Goal: Task Accomplishment & Management: Complete application form

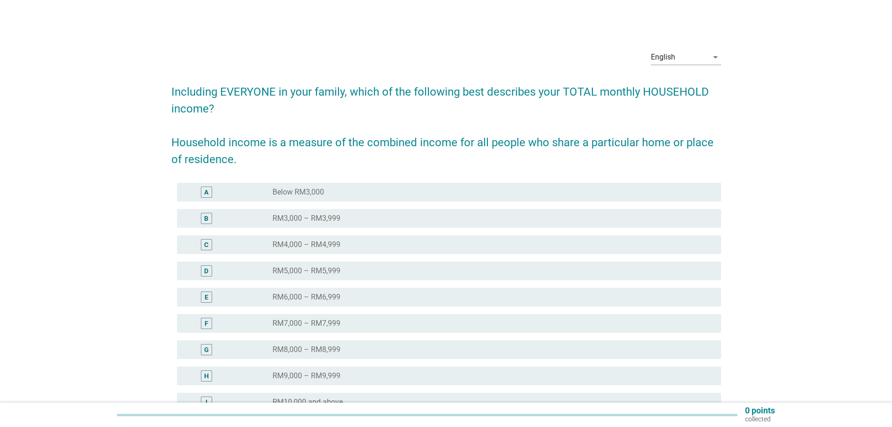
click at [406, 296] on div "radio_button_unchecked RM6,000 – RM6,999" at bounding box center [490, 296] width 434 height 9
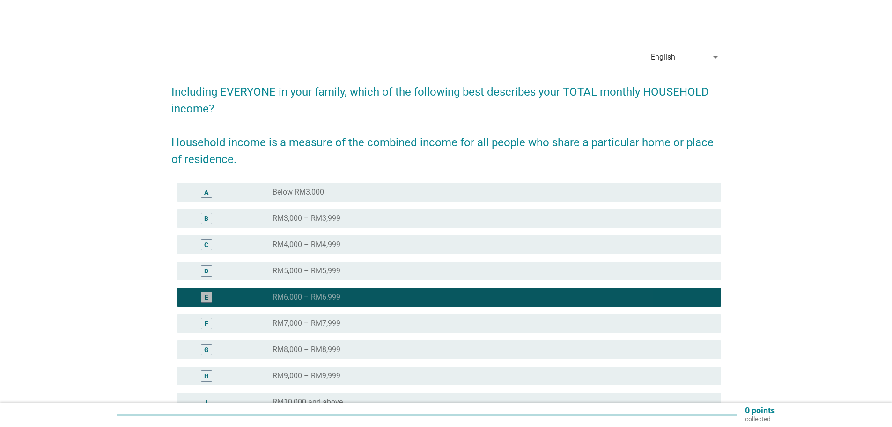
click at [407, 309] on div "E radio_button_checked RM6,000 – RM6,999" at bounding box center [446, 297] width 550 height 26
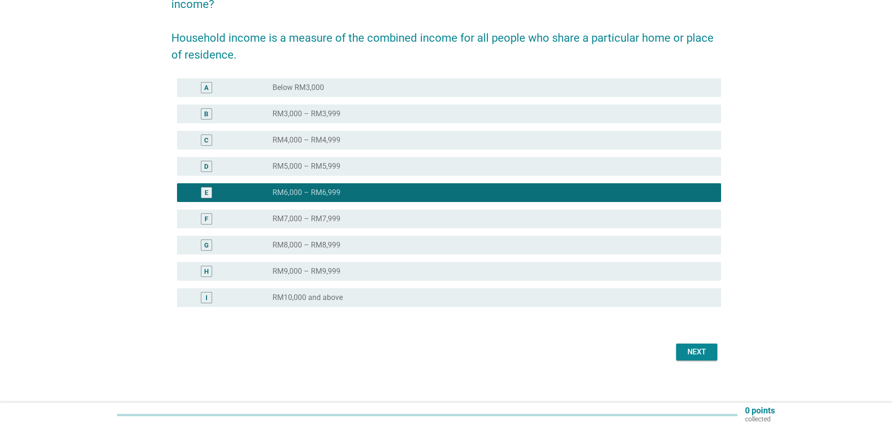
scroll to position [107, 0]
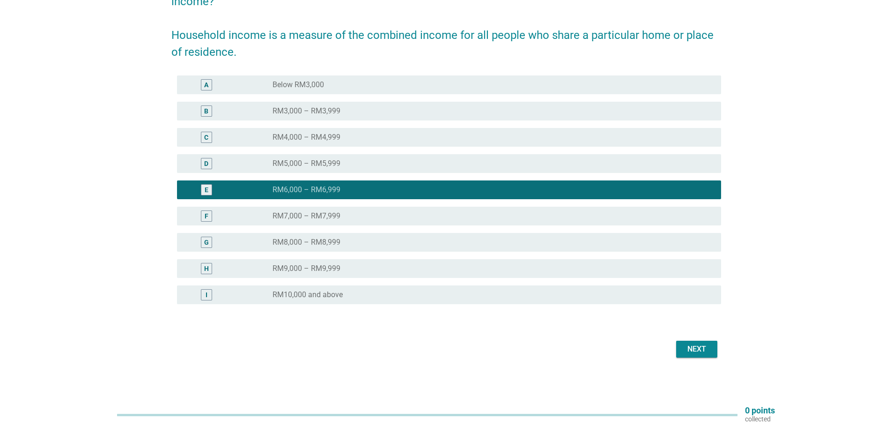
click at [685, 347] on div "Next" at bounding box center [697, 348] width 26 height 11
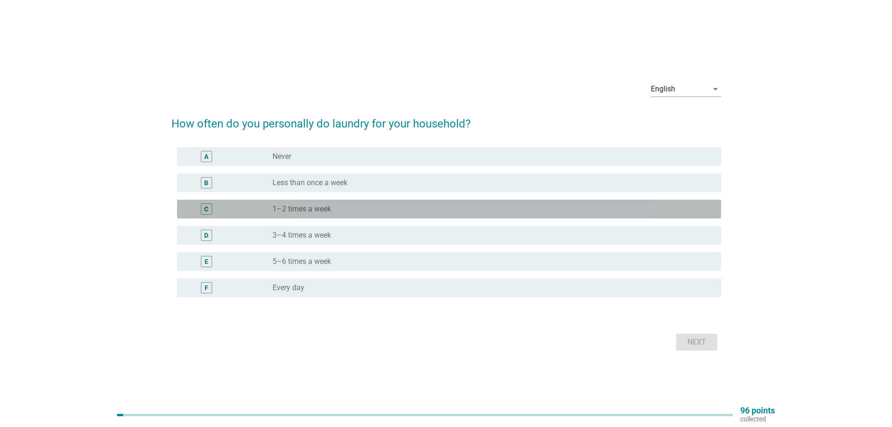
click at [431, 204] on div "radio_button_unchecked 1–2 times a week" at bounding box center [490, 208] width 434 height 9
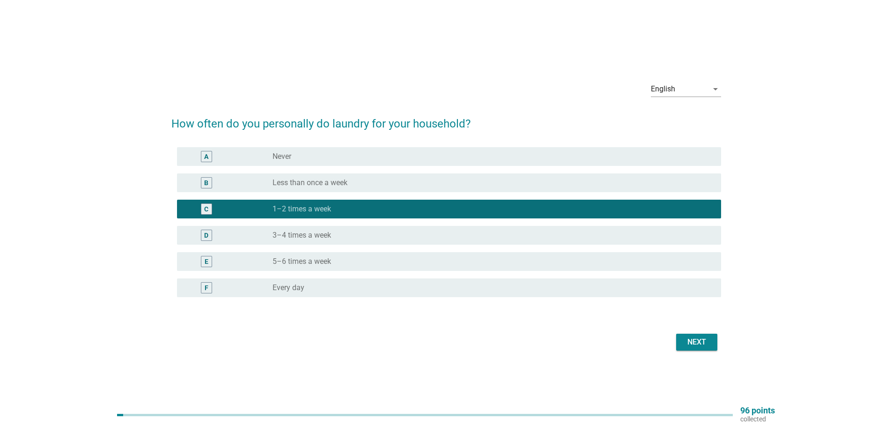
click at [696, 339] on div "Next" at bounding box center [697, 341] width 26 height 11
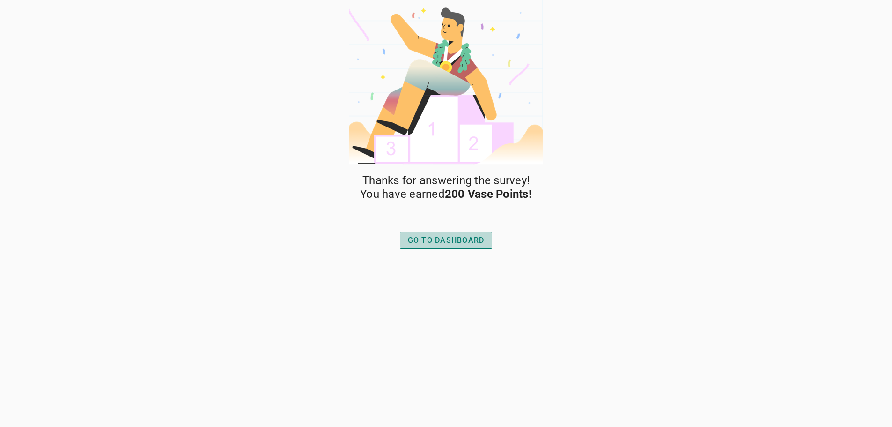
click at [462, 242] on div "GO TO DASHBOARD" at bounding box center [446, 240] width 77 height 11
